Goal: Task Accomplishment & Management: Complete application form

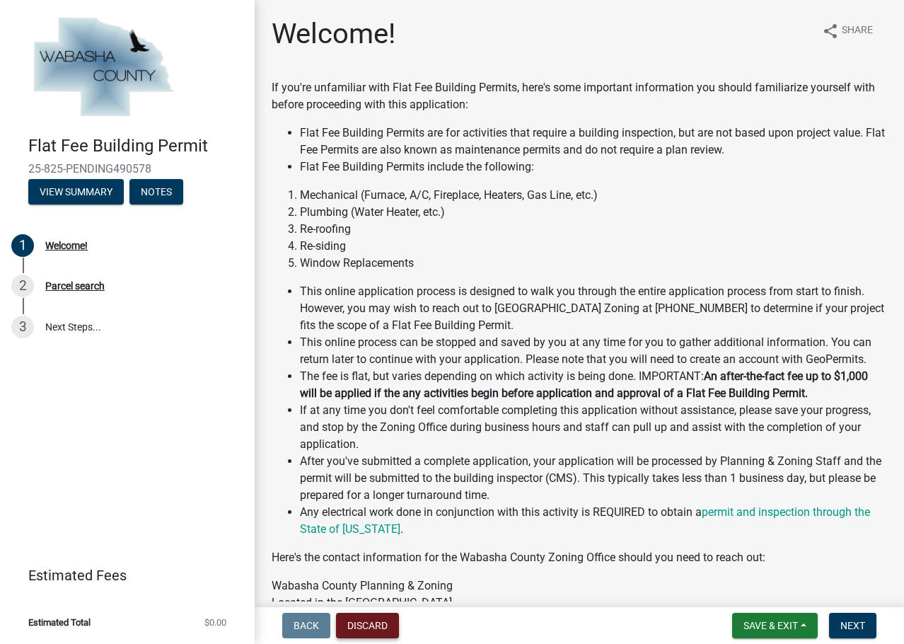
click at [374, 630] on button "Discard" at bounding box center [367, 625] width 63 height 25
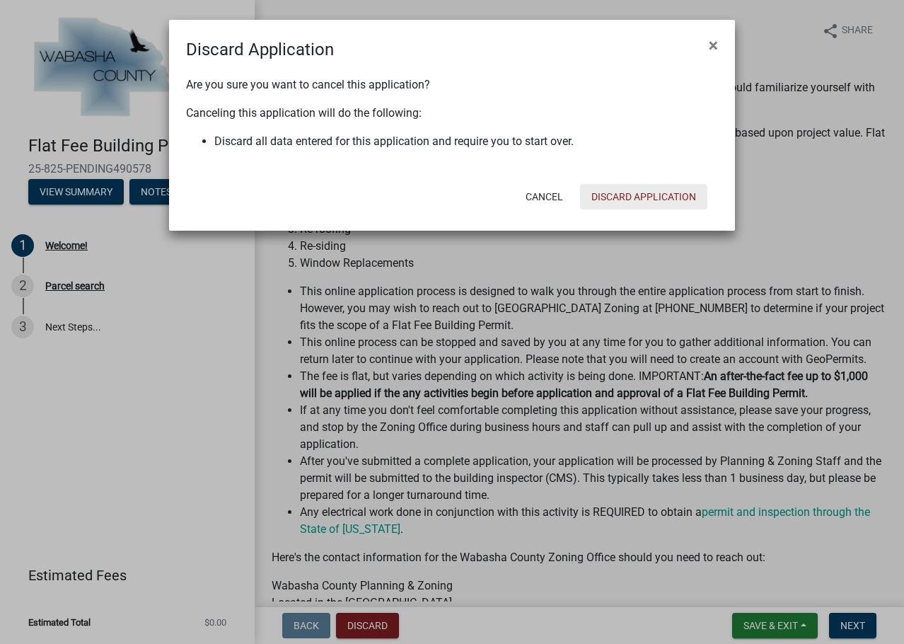
click at [679, 195] on button "Discard Application" at bounding box center [643, 196] width 127 height 25
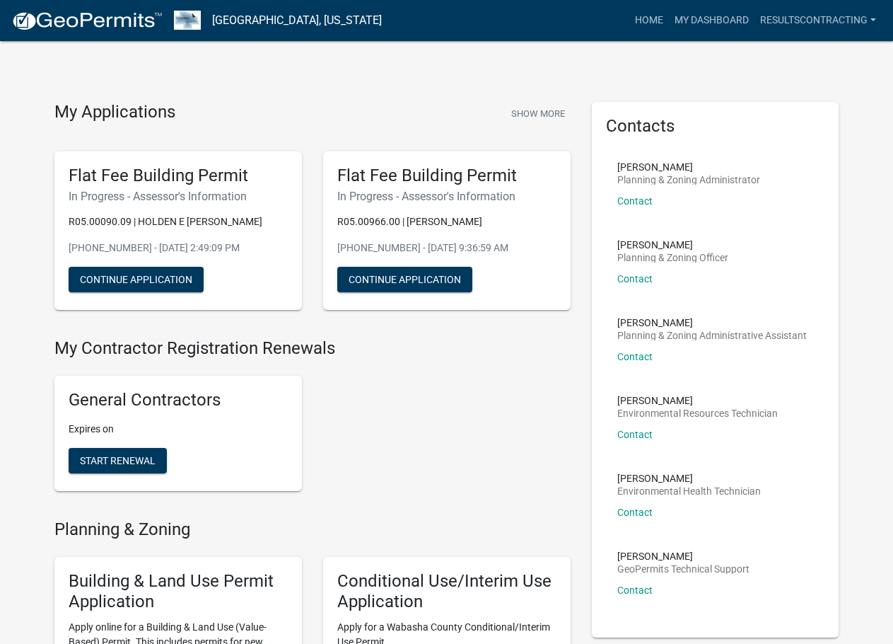
click at [505, 187] on div "Flat Fee Building Permit In Progress - Assessor's Information R05.00966.00 | [P…" at bounding box center [447, 230] width 248 height 159
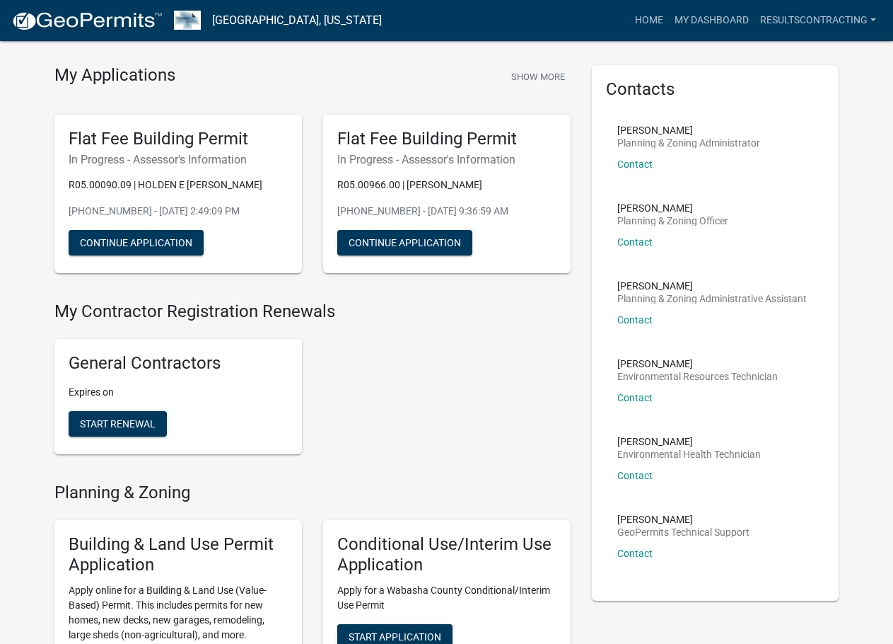
scroll to position [22, 0]
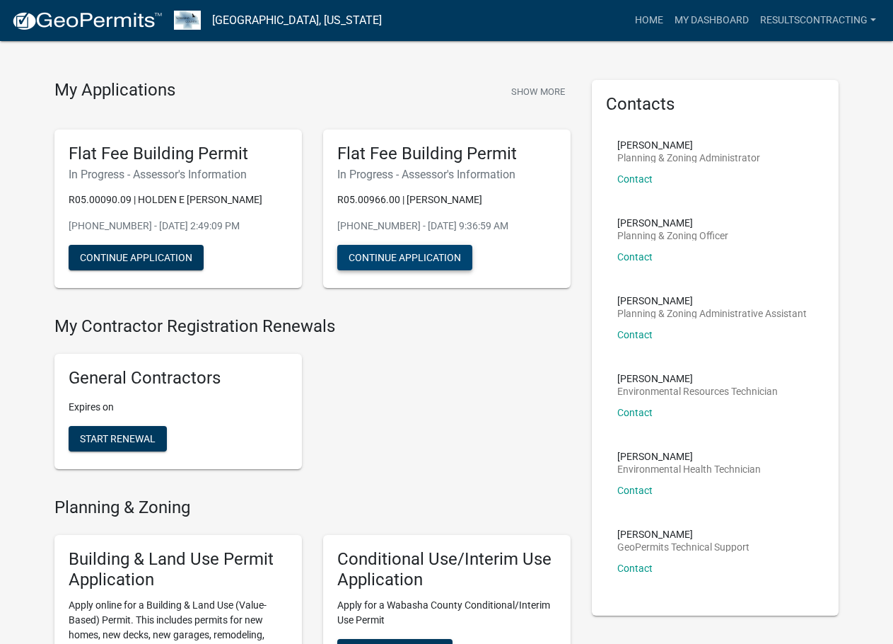
click at [444, 264] on button "Continue Application" at bounding box center [404, 257] width 135 height 25
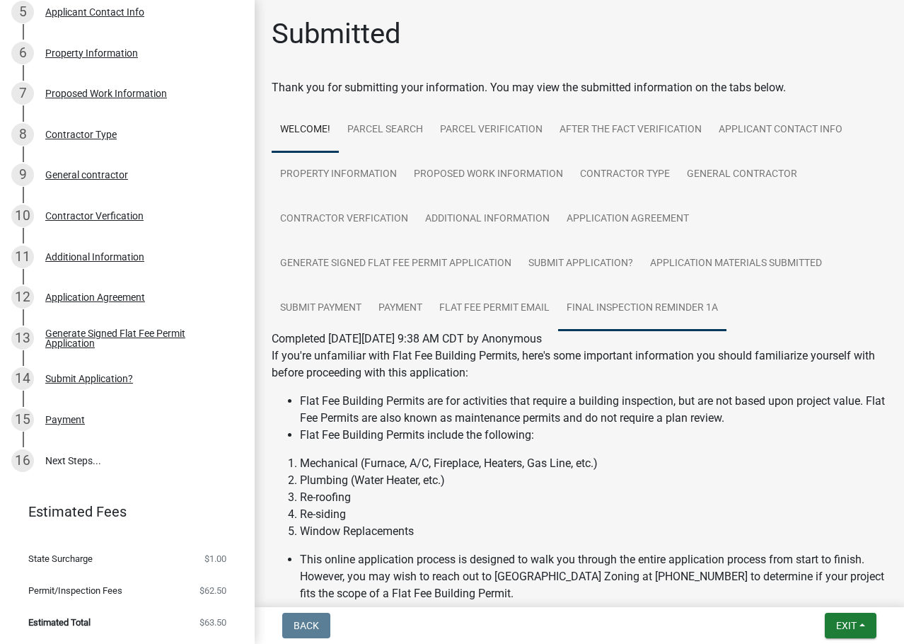
click at [656, 300] on link "Final Inspection Reminder 1A" at bounding box center [642, 308] width 168 height 45
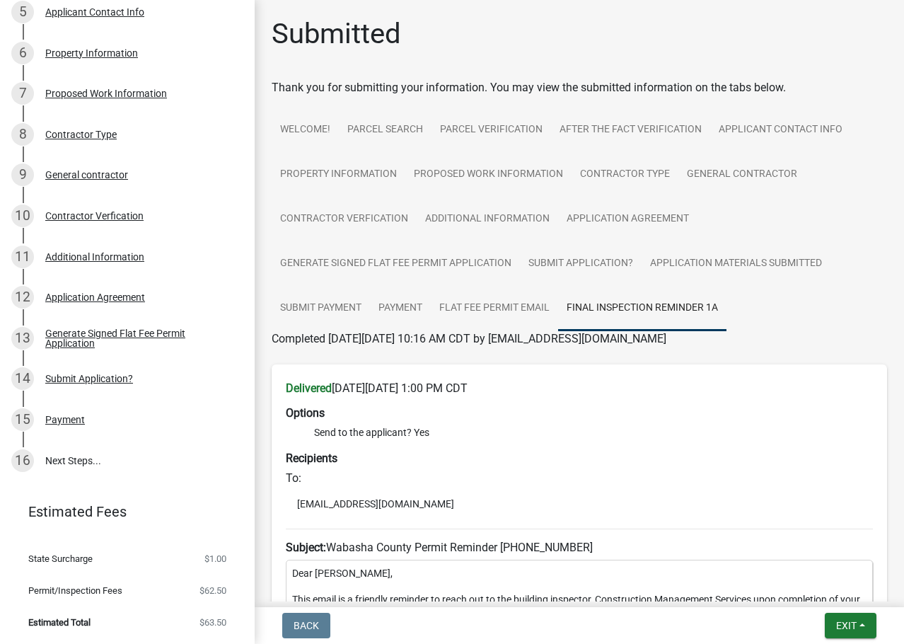
scroll to position [266, 0]
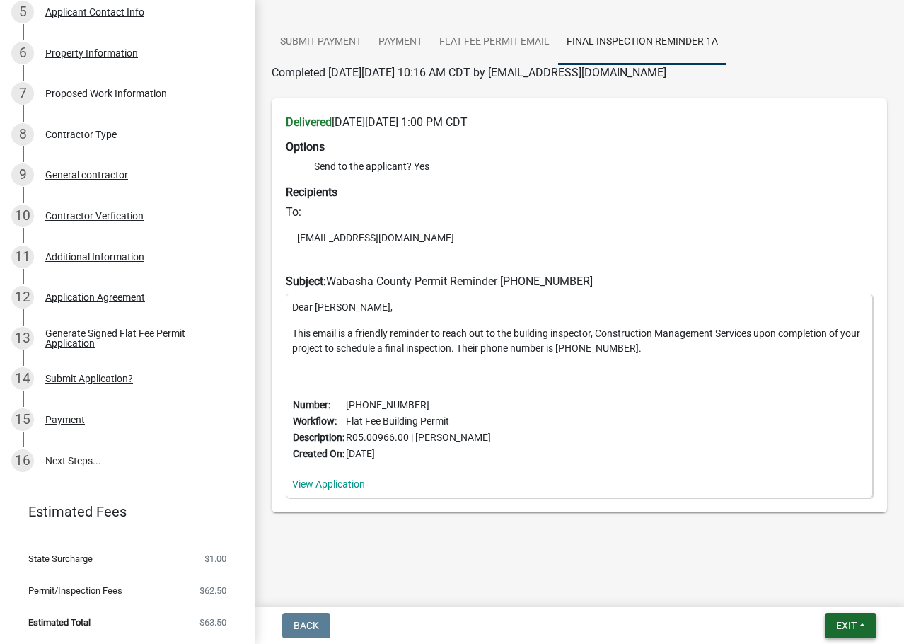
click at [836, 621] on span "Exit" at bounding box center [846, 625] width 21 height 11
click at [624, 547] on div "Submitted Thank you for submitting your information. You may view the submitted…" at bounding box center [579, 155] width 637 height 808
